Goal: Task Accomplishment & Management: Manage account settings

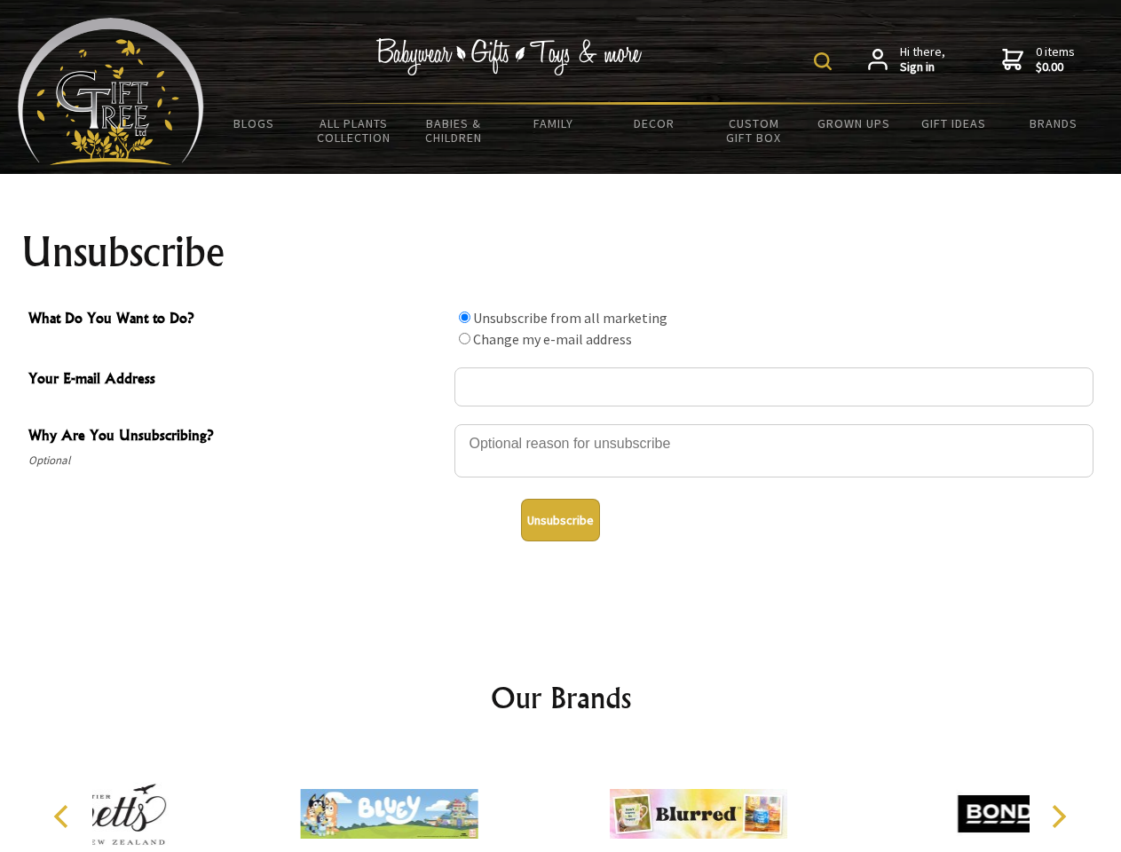
click at [826, 61] on img at bounding box center [823, 61] width 18 height 18
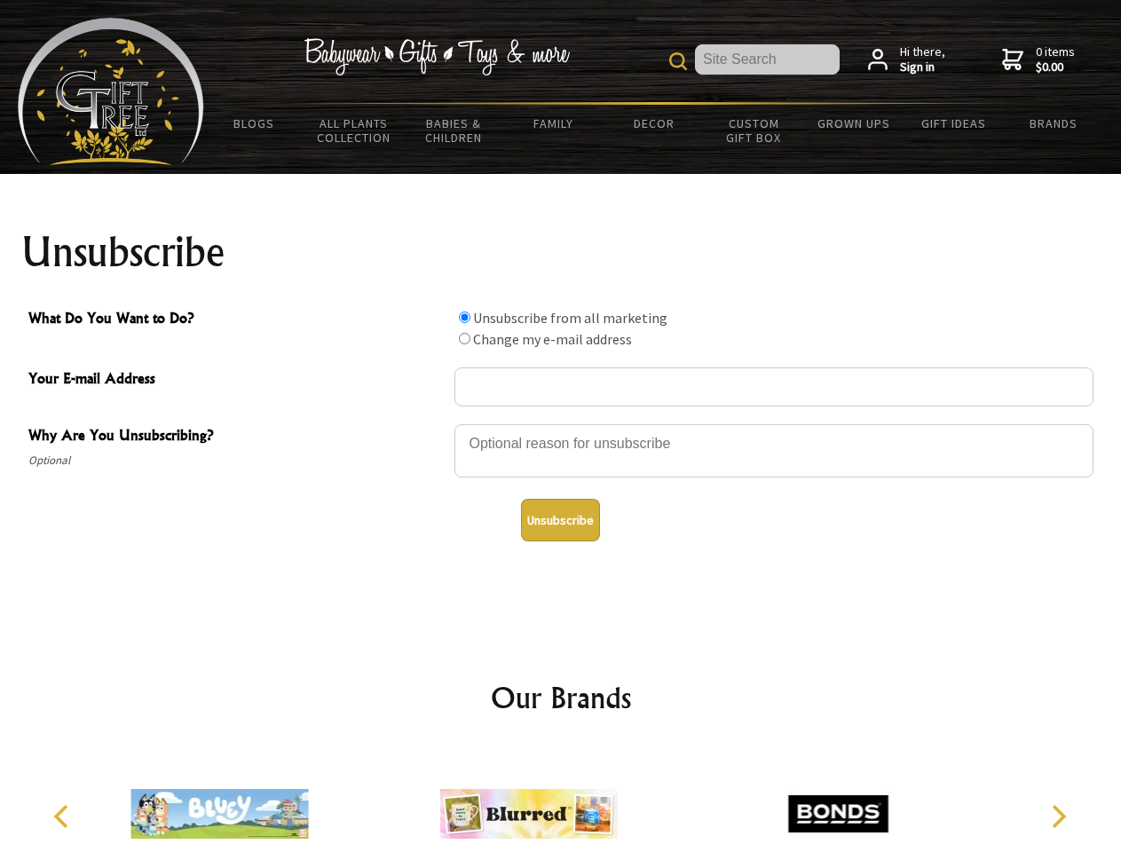
click at [561, 423] on div at bounding box center [774, 454] width 639 height 62
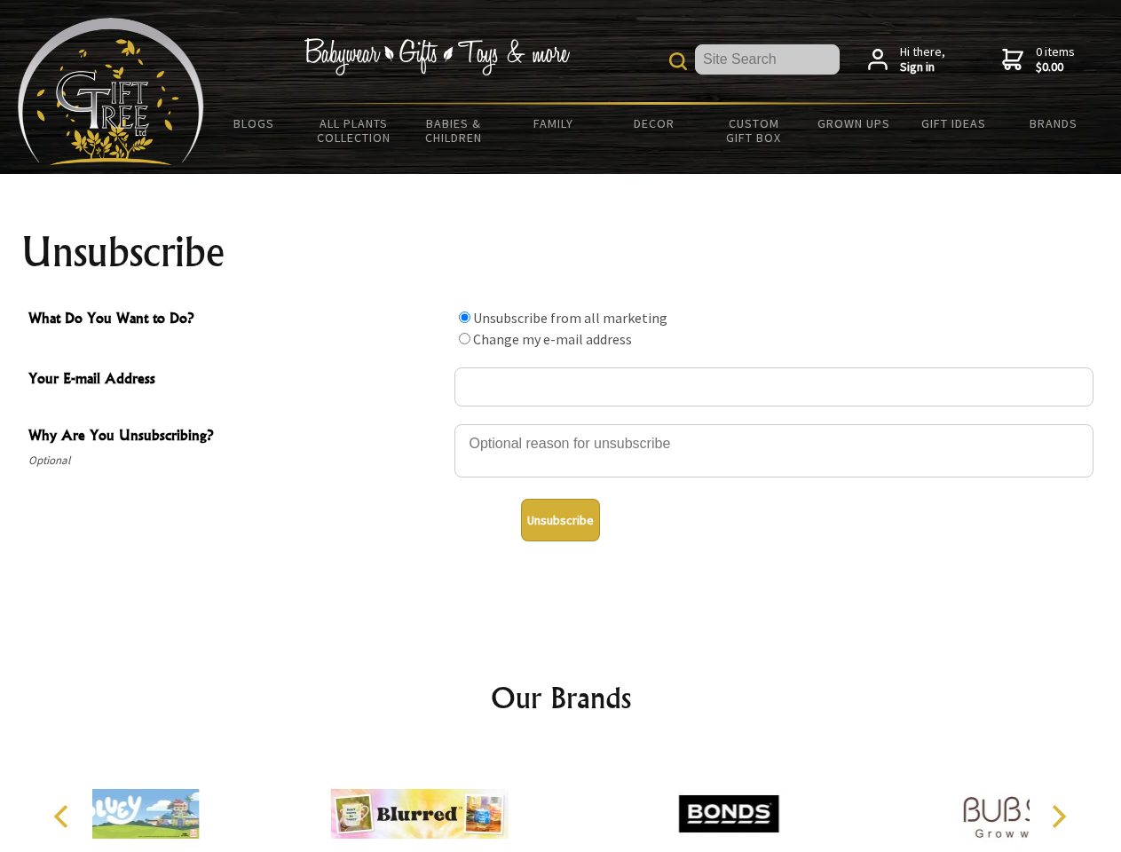
click at [464, 317] on input "What Do You Want to Do?" at bounding box center [465, 318] width 12 height 12
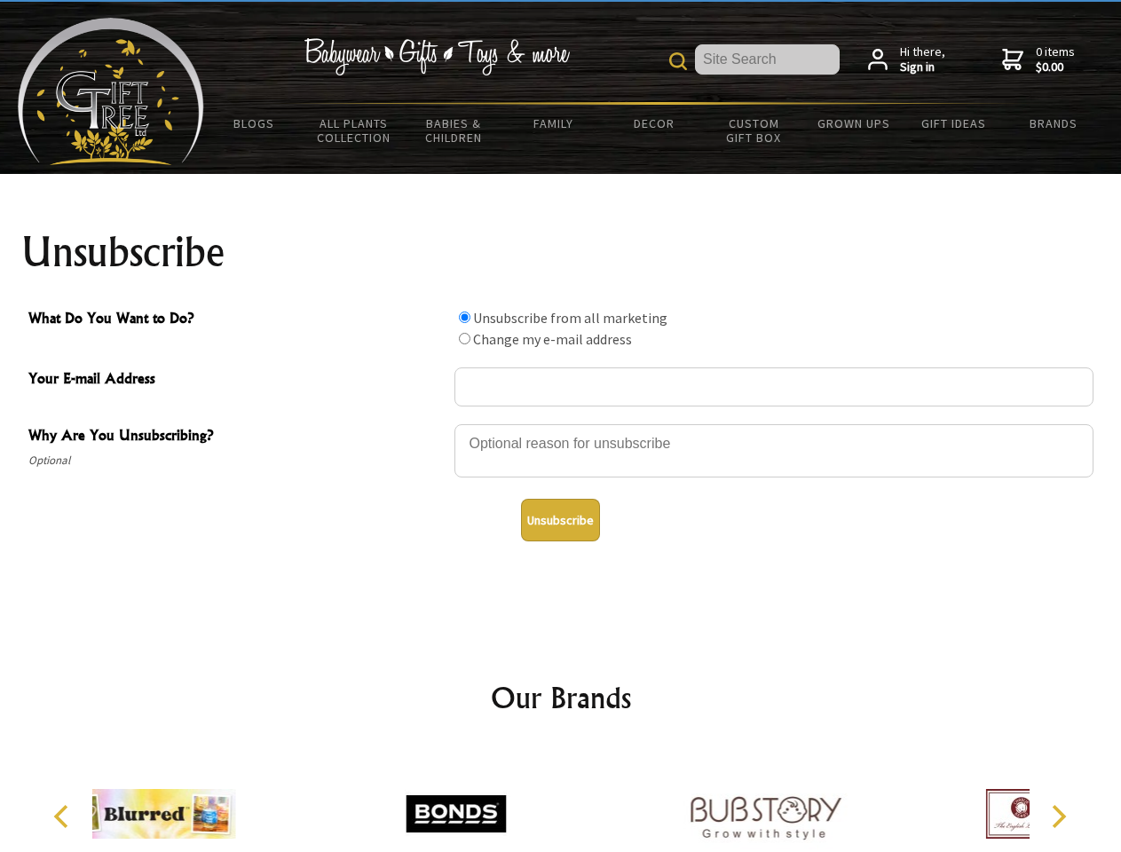
click at [464, 338] on input "What Do You Want to Do?" at bounding box center [465, 339] width 12 height 12
radio input "true"
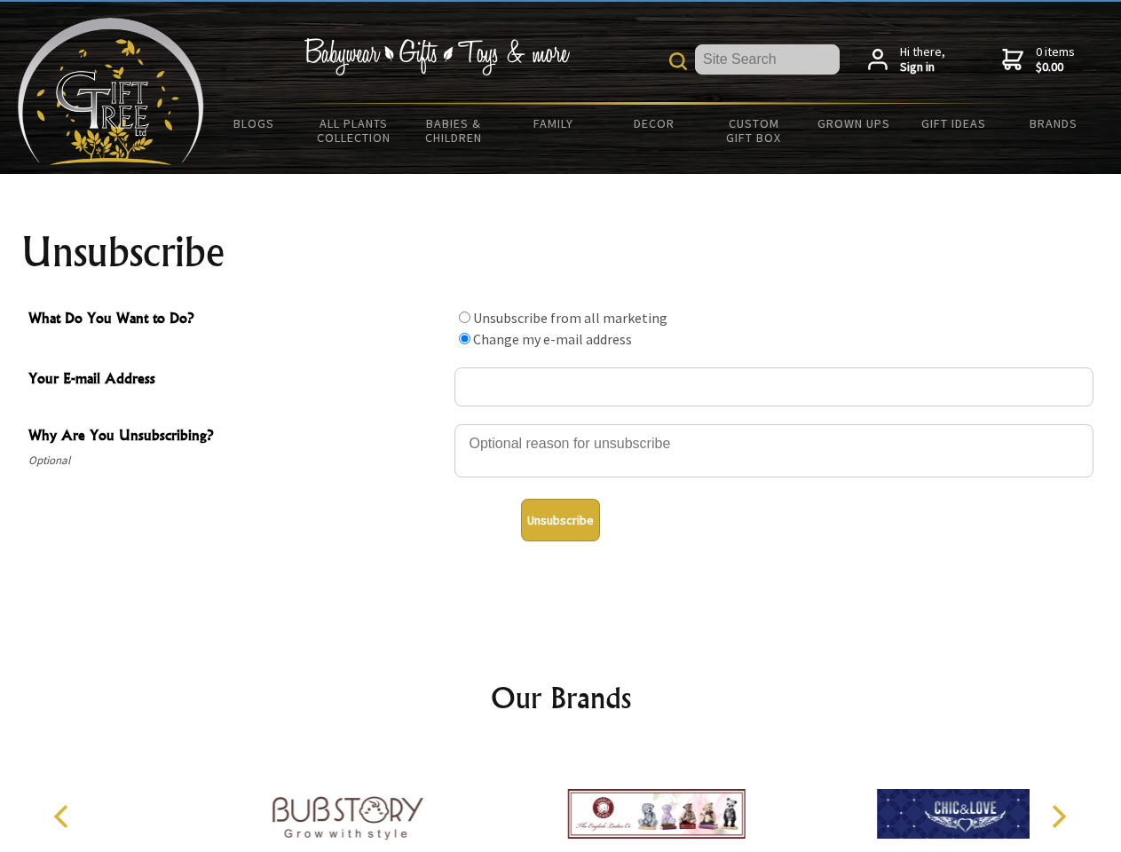
click at [560, 520] on button "Unsubscribe" at bounding box center [560, 520] width 79 height 43
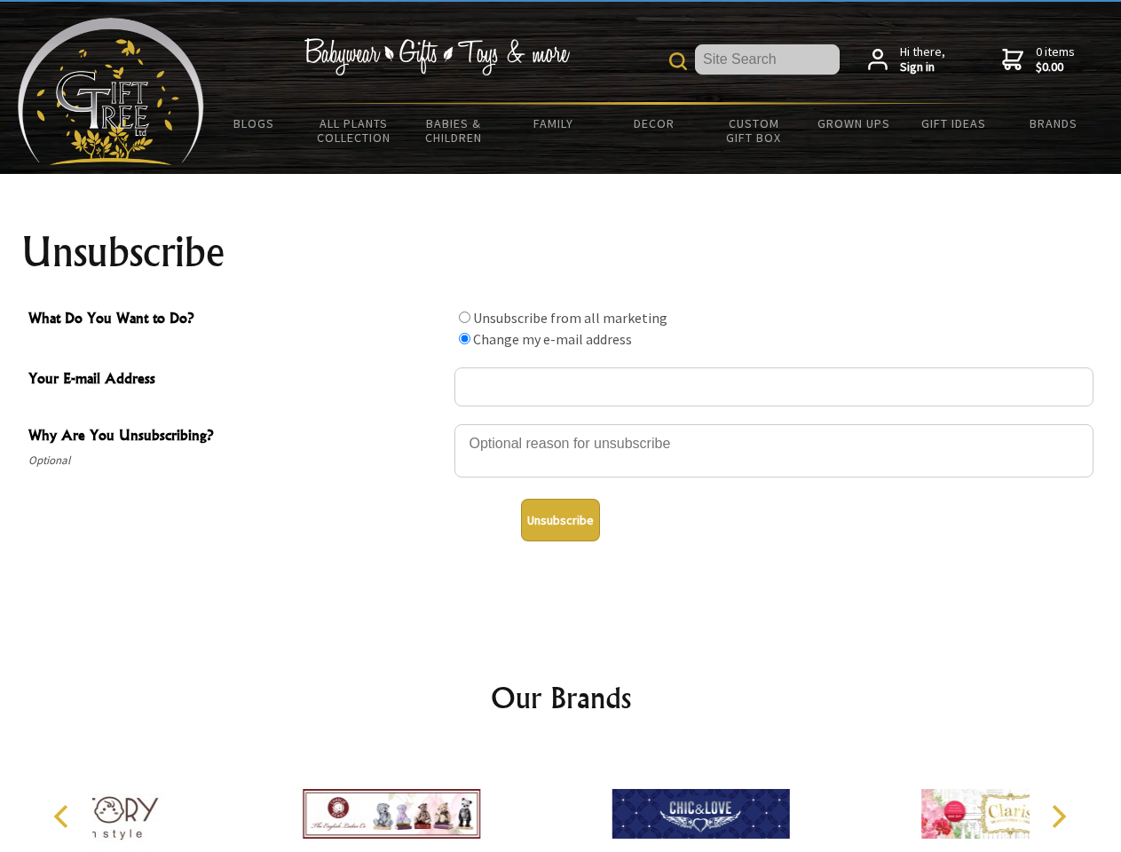
click at [64, 817] on icon "Previous" at bounding box center [62, 816] width 23 height 23
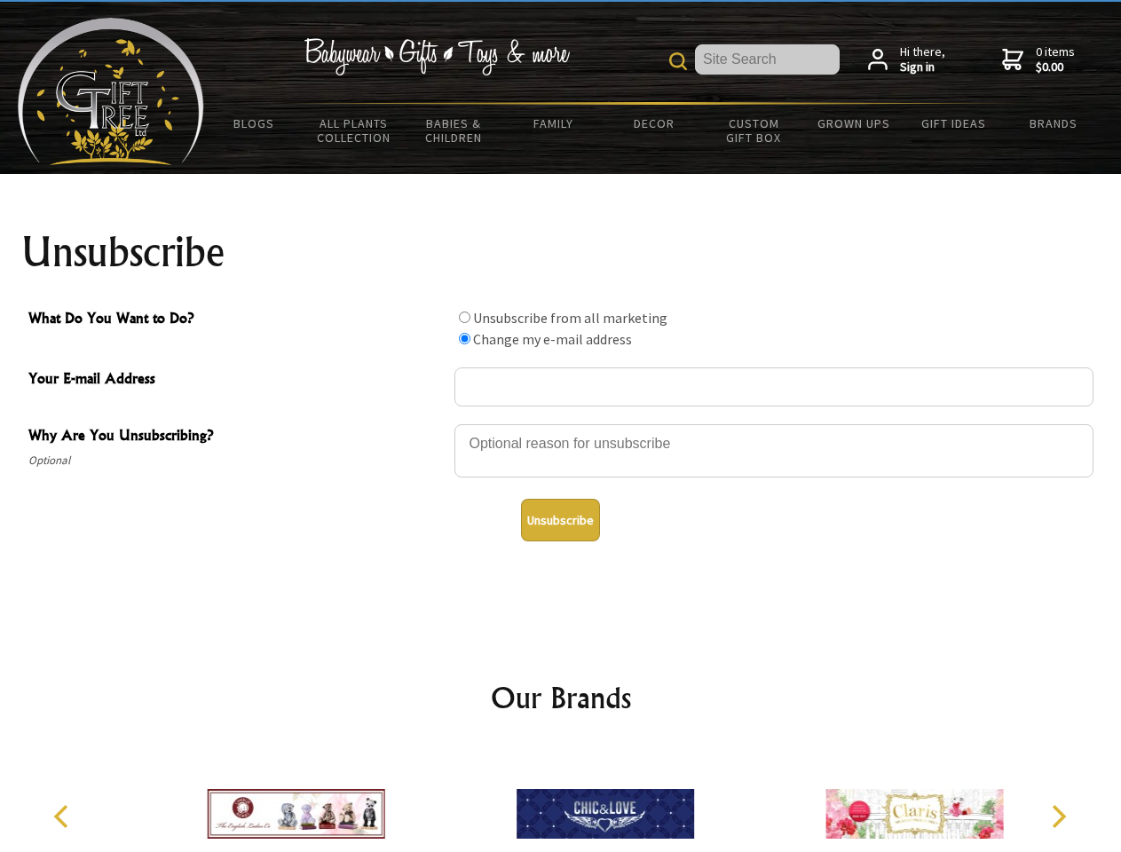
click at [1058, 817] on icon "Next" at bounding box center [1057, 816] width 23 height 23
